Goal: Transaction & Acquisition: Purchase product/service

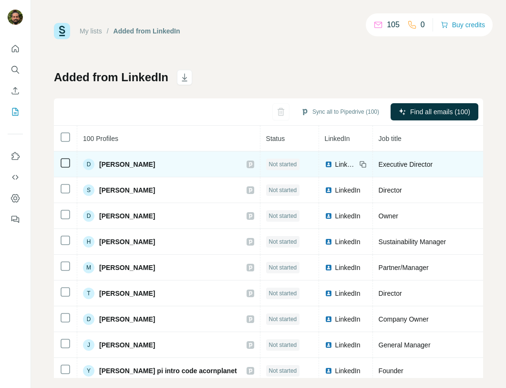
click at [130, 162] on span "[PERSON_NAME]" at bounding box center [127, 164] width 56 height 10
click at [273, 163] on span "Not started" at bounding box center [283, 164] width 28 height 9
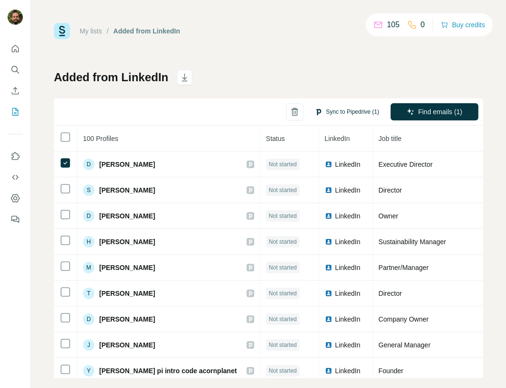
click at [337, 112] on button "Sync to Pipedrive (1)" at bounding box center [347, 112] width 78 height 14
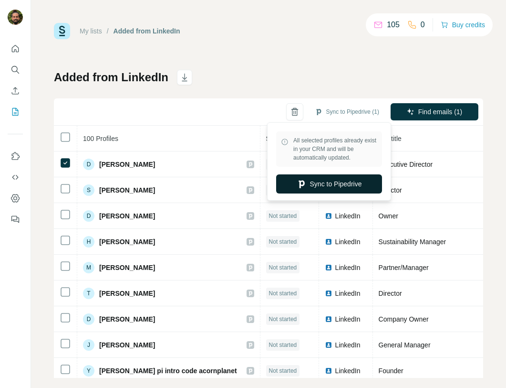
click at [330, 186] on button "Sync to Pipedrive" at bounding box center [329, 183] width 106 height 19
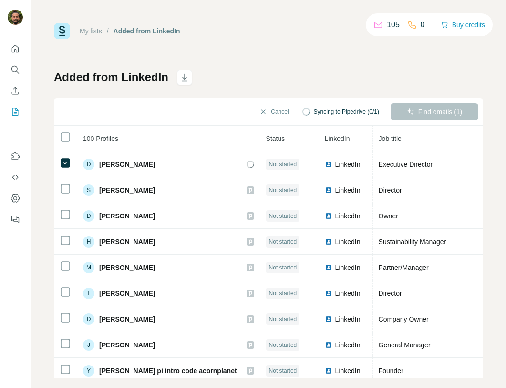
click at [422, 31] on div "105 0" at bounding box center [400, 24] width 52 height 13
click at [422, 26] on p "0" at bounding box center [423, 24] width 4 height 11
click at [457, 25] on button "Buy credits" at bounding box center [463, 24] width 44 height 13
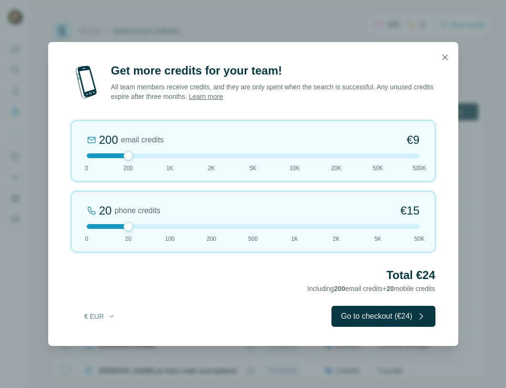
drag, startPoint x: 127, startPoint y: 224, endPoint x: 154, endPoint y: 229, distance: 27.7
click at [154, 229] on div "20 phone credits €15 0 20 100 200 500 1K 2K 5K 50K" at bounding box center [253, 221] width 365 height 61
drag, startPoint x: 108, startPoint y: 293, endPoint x: 106, endPoint y: 304, distance: 11.7
click at [108, 293] on div "Total €81 Including 200 email credits + 100 mobile credits" at bounding box center [253, 280] width 365 height 27
click at [103, 313] on button "€ EUR" at bounding box center [100, 315] width 44 height 17
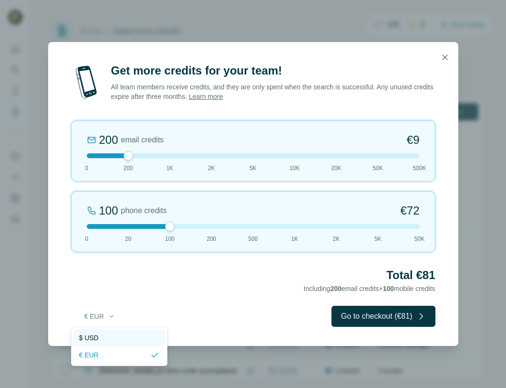
click at [105, 343] on div "$ USD" at bounding box center [120, 337] width 92 height 17
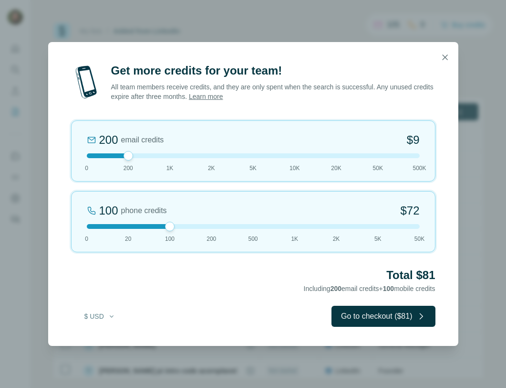
click at [168, 224] on div at bounding box center [170, 226] width 10 height 10
drag, startPoint x: 128, startPoint y: 161, endPoint x: 55, endPoint y: 157, distance: 73.1
click at [55, 157] on div "Get more credits for your team! All team members receive credits, and they are …" at bounding box center [253, 204] width 410 height 283
drag, startPoint x: 126, startPoint y: 154, endPoint x: 65, endPoint y: 154, distance: 60.1
click at [65, 154] on div "Get more credits for your team! All team members receive credits, and they are …" at bounding box center [253, 204] width 410 height 283
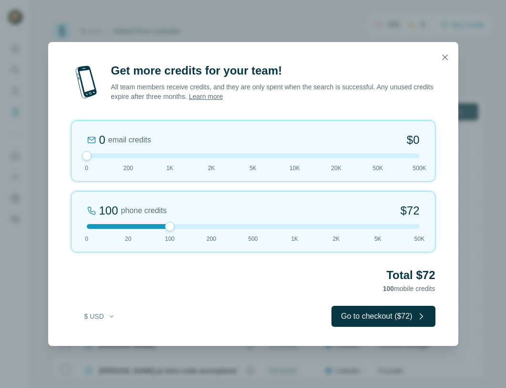
drag, startPoint x: 167, startPoint y: 226, endPoint x: 153, endPoint y: 223, distance: 14.6
click at [153, 223] on div "100 phone credits $72 0 20 100 200 500 1K 2K 5K 50K" at bounding box center [253, 221] width 365 height 61
click at [443, 59] on icon "button" at bounding box center [444, 56] width 5 height 5
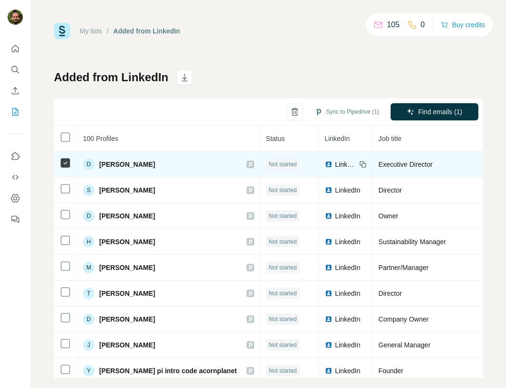
click at [270, 166] on span "Not started" at bounding box center [283, 164] width 28 height 9
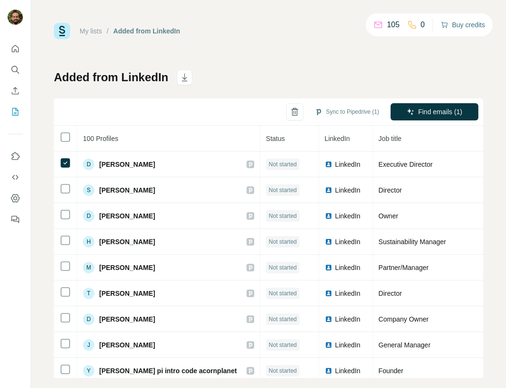
click at [460, 24] on button "Buy credits" at bounding box center [463, 24] width 44 height 13
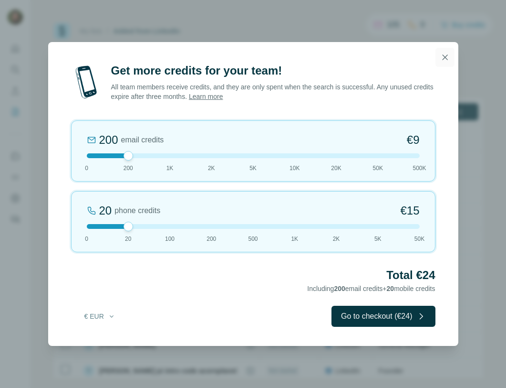
click at [450, 57] on icon "button" at bounding box center [446, 58] width 10 height 10
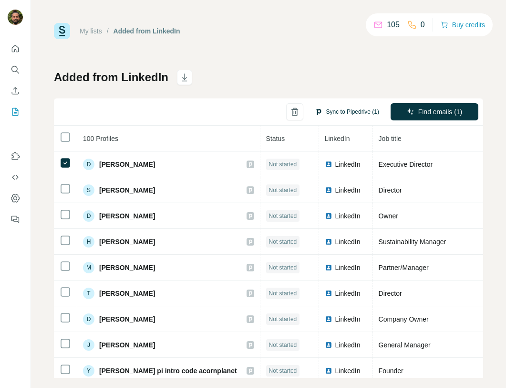
click at [336, 115] on button "Sync to Pipedrive (1)" at bounding box center [347, 112] width 78 height 14
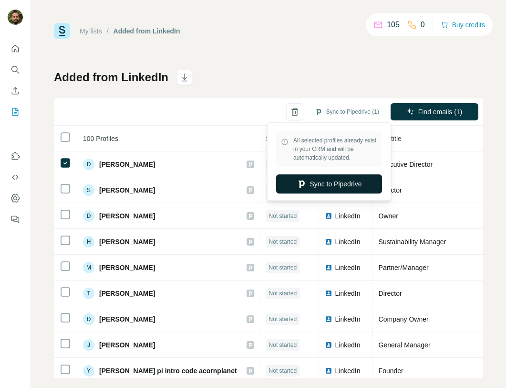
click at [331, 184] on button "Sync to Pipedrive" at bounding box center [329, 183] width 106 height 19
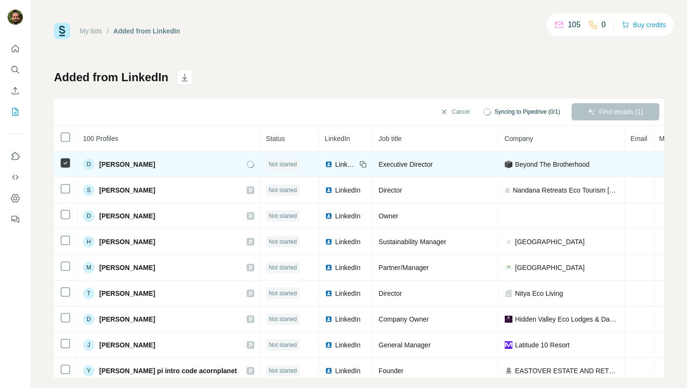
click at [291, 155] on td "Not started" at bounding box center [290, 164] width 59 height 26
click at [291, 166] on span "Not started" at bounding box center [283, 164] width 28 height 9
click at [348, 166] on span "LinkedIn" at bounding box center [346, 164] width 21 height 10
